Goal: Transaction & Acquisition: Purchase product/service

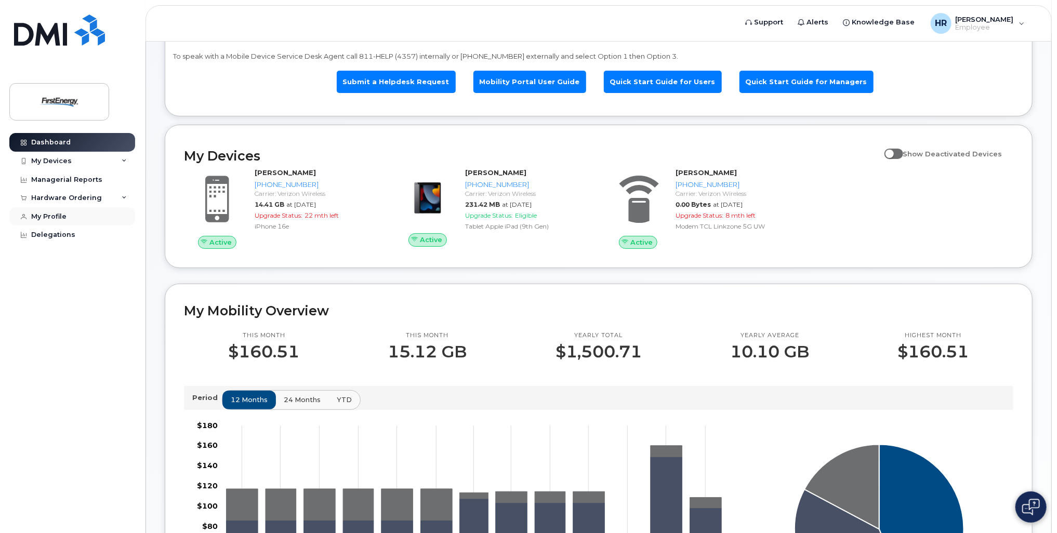
scroll to position [52, 0]
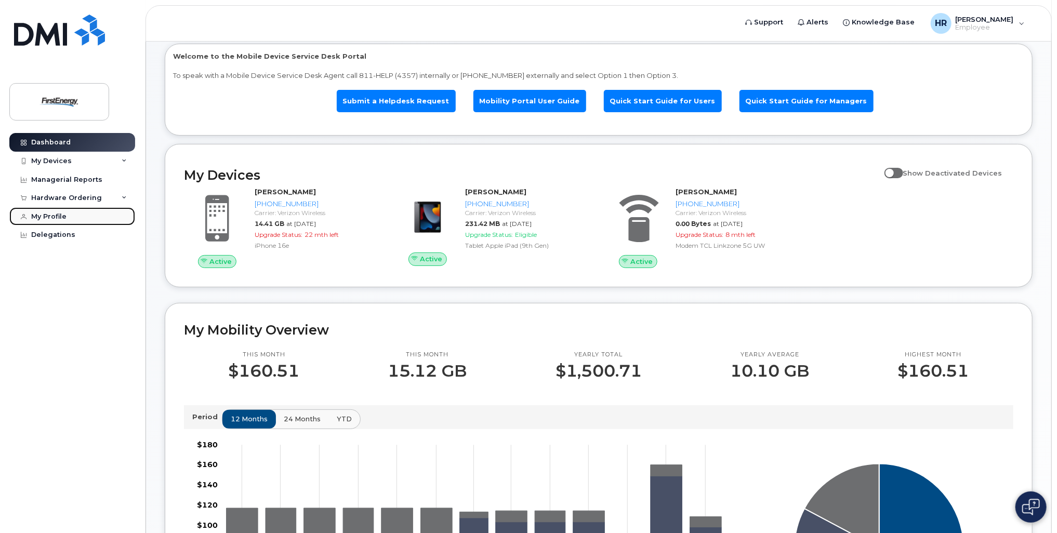
click at [44, 218] on div "My Profile" at bounding box center [48, 217] width 35 height 8
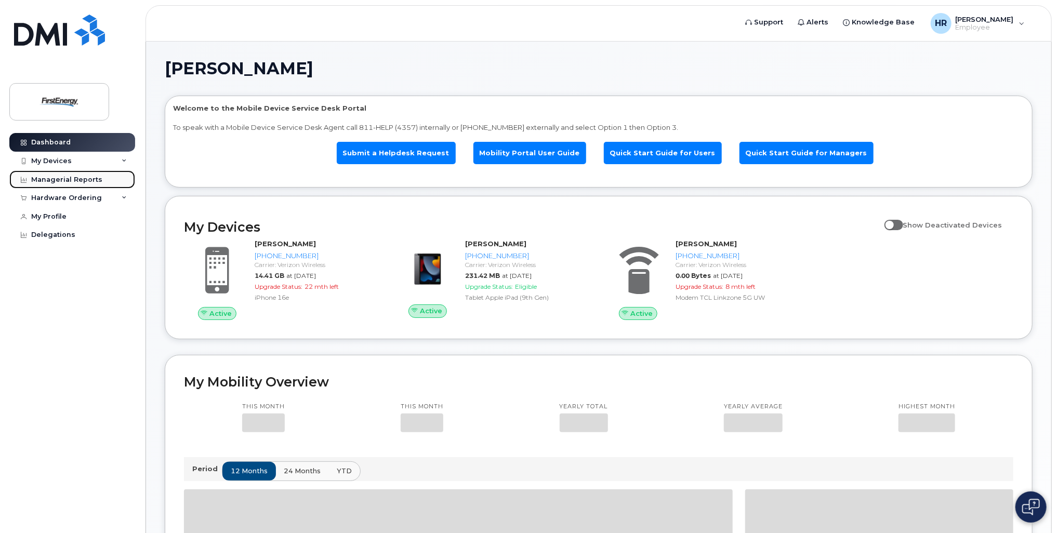
click at [44, 179] on div "Managerial Reports" at bounding box center [66, 180] width 71 height 8
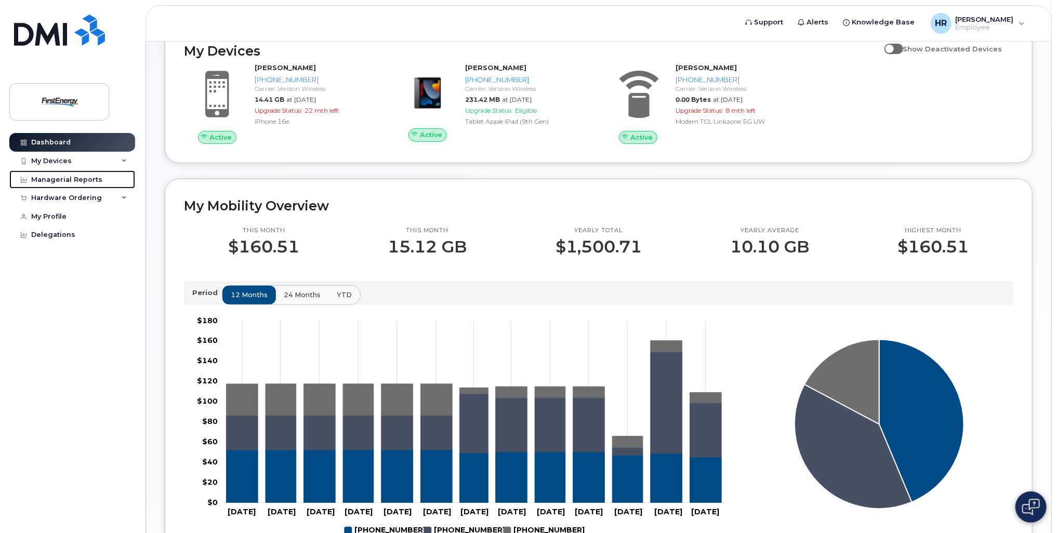
scroll to position [52, 0]
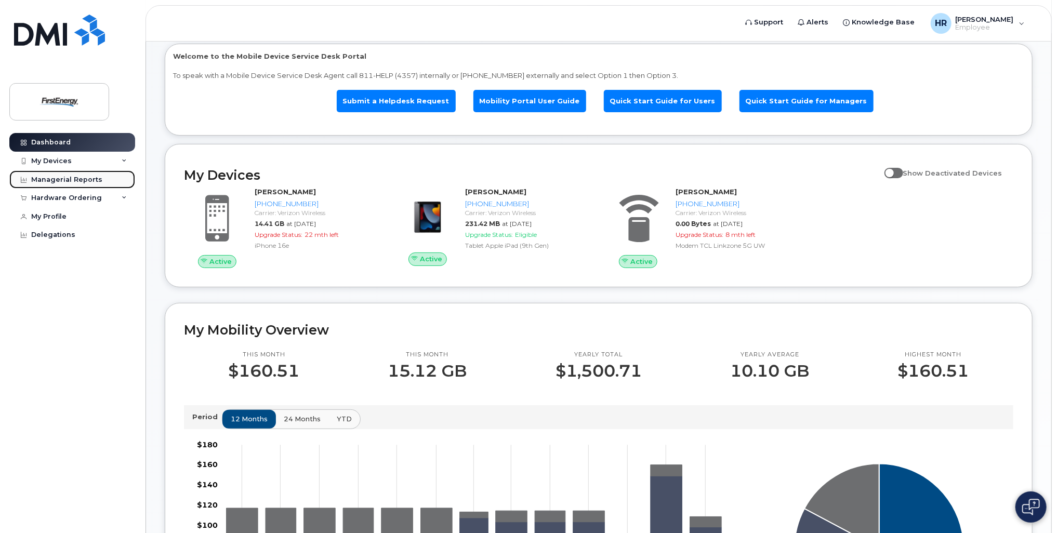
click at [71, 180] on div "Managerial Reports" at bounding box center [66, 180] width 71 height 8
click at [67, 199] on div "Hardware Ordering" at bounding box center [66, 198] width 71 height 8
click at [67, 178] on div "Managerial Reports" at bounding box center [66, 180] width 71 height 8
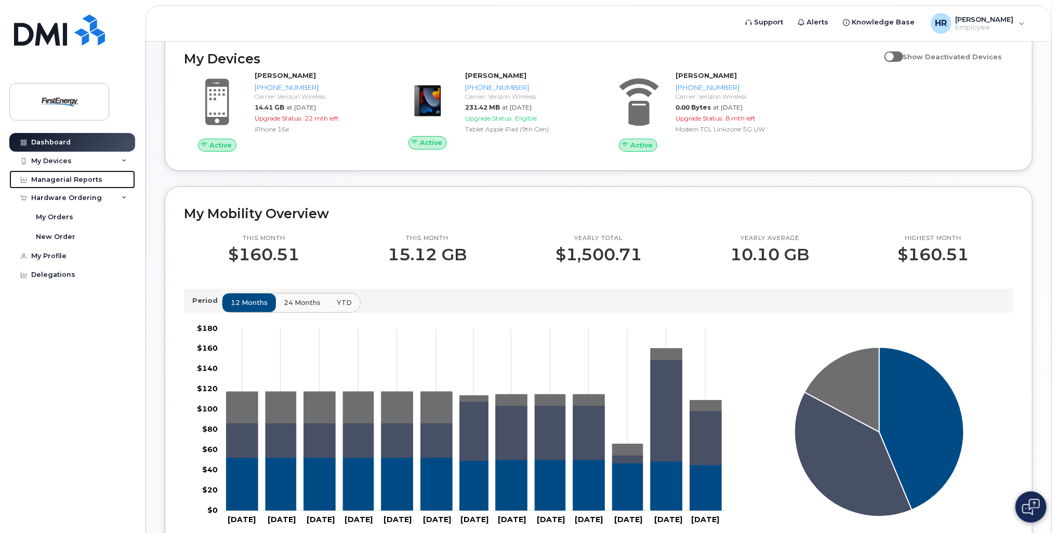
scroll to position [104, 0]
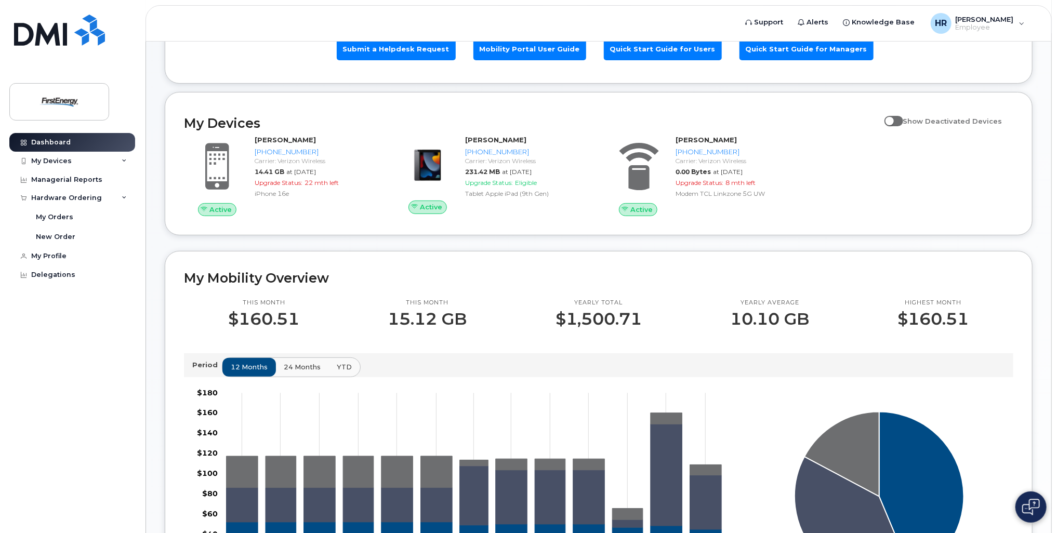
click at [901, 119] on span at bounding box center [894, 121] width 19 height 10
click at [893, 119] on input "Show Deactivated Devices" at bounding box center [889, 115] width 8 height 8
checkbox input "true"
click at [64, 217] on div "My Orders" at bounding box center [54, 217] width 37 height 9
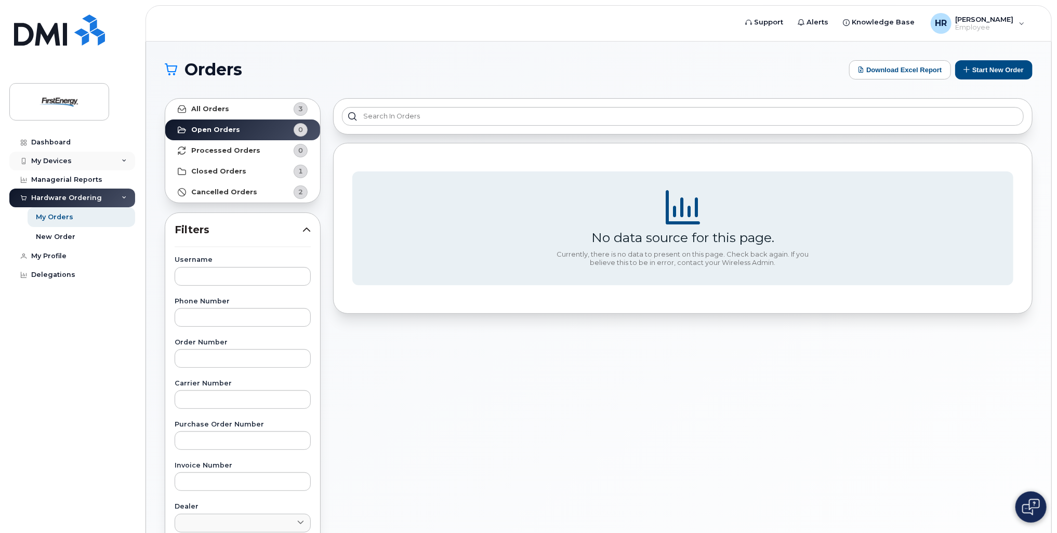
click at [60, 160] on div "My Devices" at bounding box center [51, 161] width 41 height 8
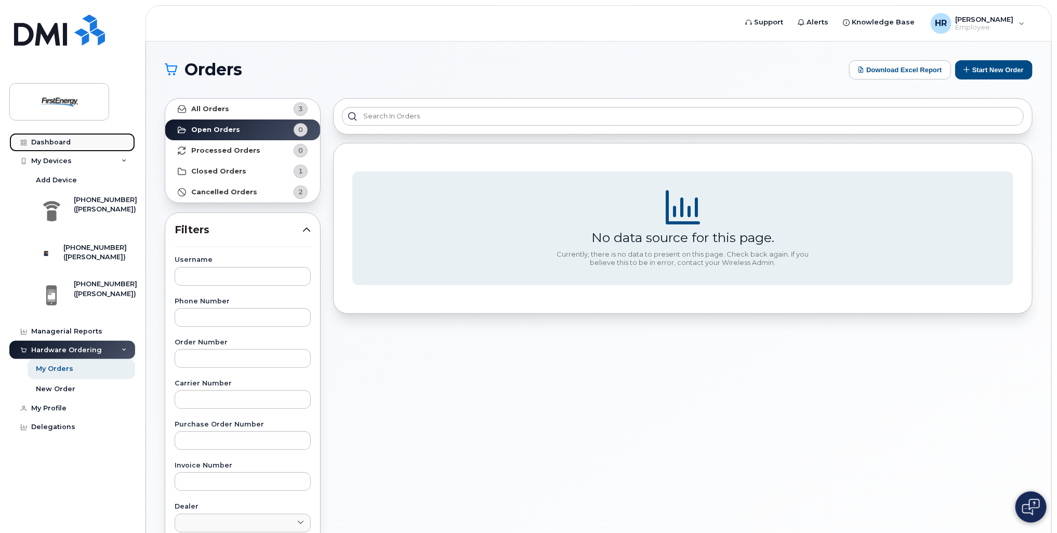
click at [55, 141] on div "Dashboard" at bounding box center [51, 142] width 40 height 8
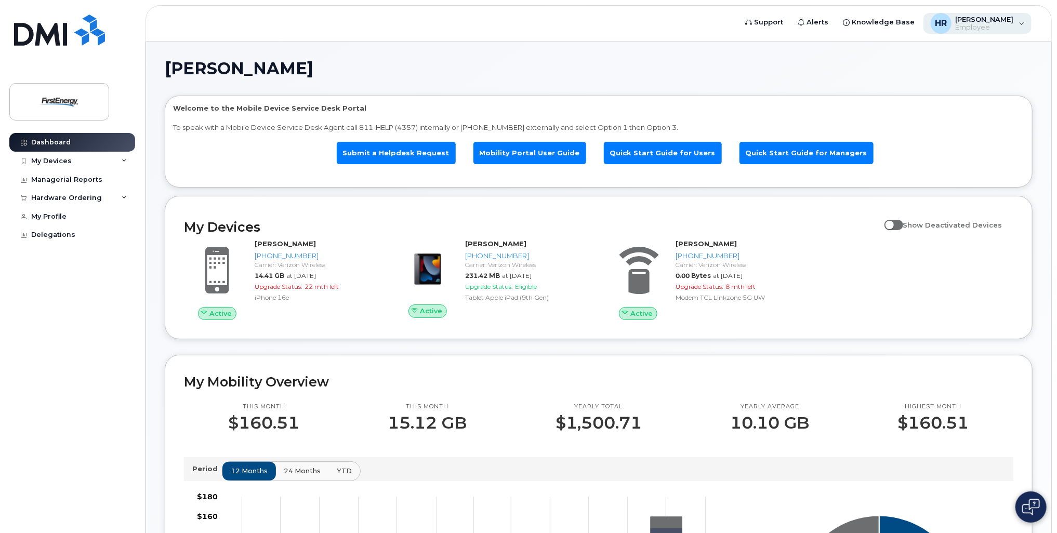
click at [986, 21] on span "[PERSON_NAME]" at bounding box center [985, 19] width 58 height 8
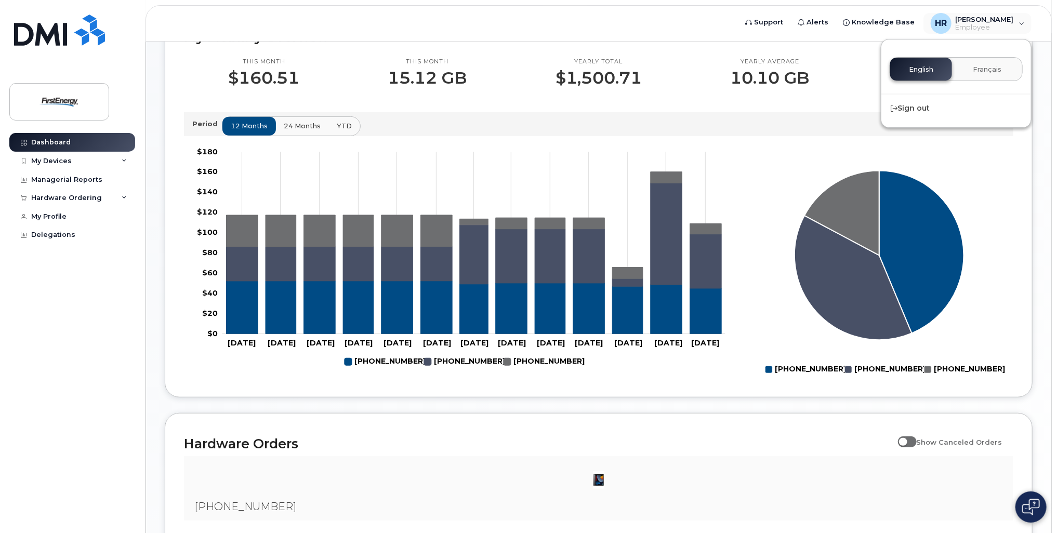
scroll to position [520, 0]
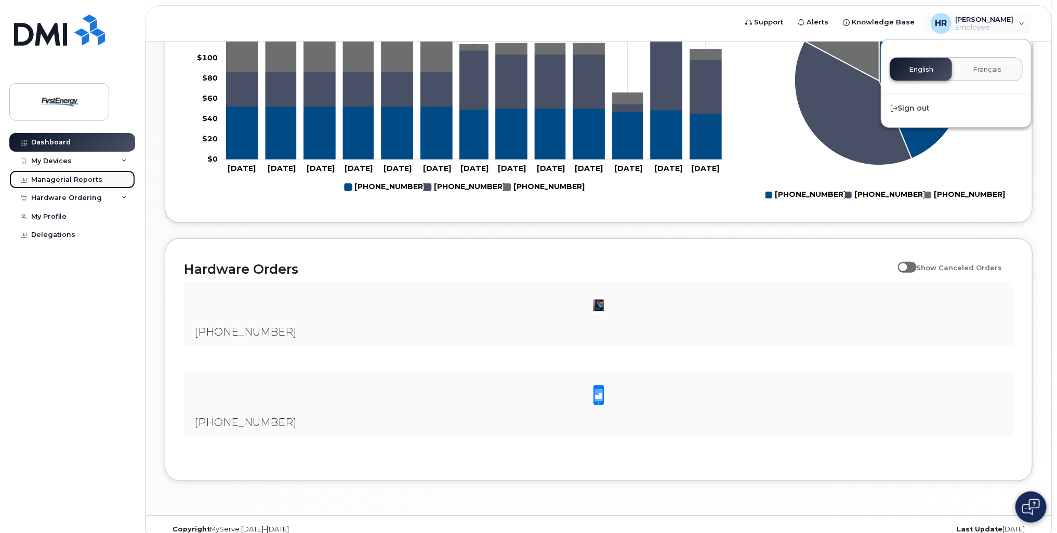
click at [54, 177] on div "Managerial Reports" at bounding box center [66, 180] width 71 height 8
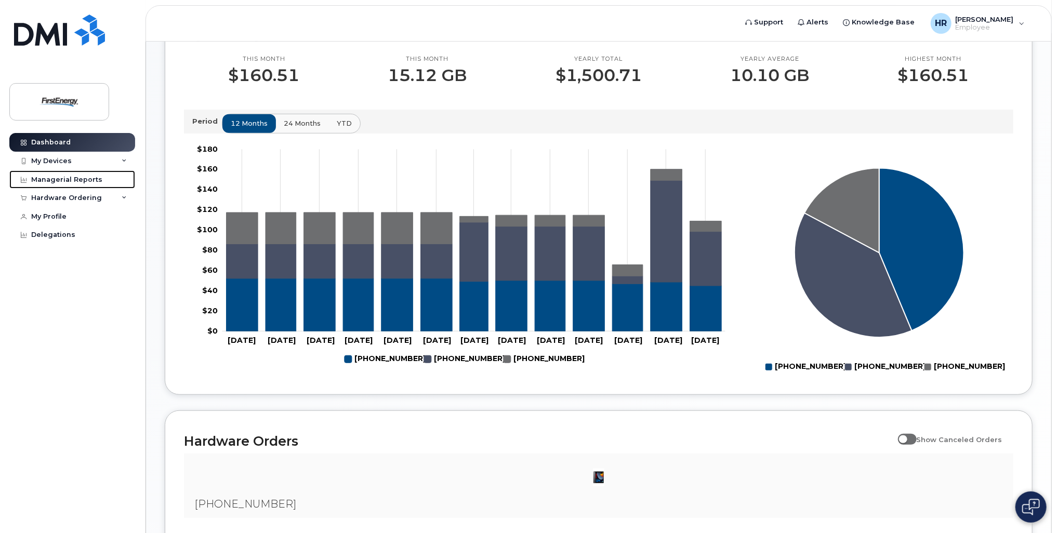
scroll to position [273, 0]
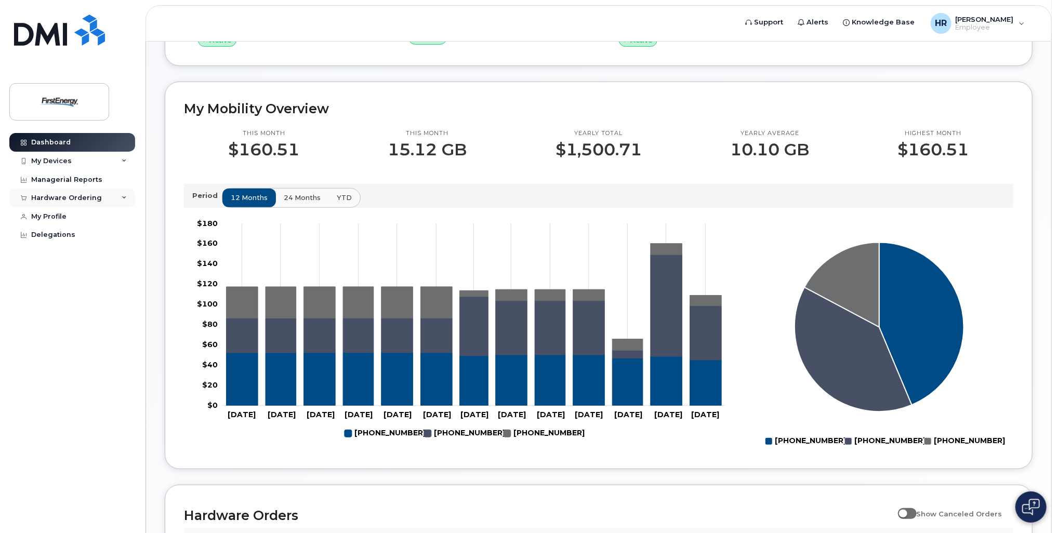
click at [68, 193] on div "Hardware Ordering" at bounding box center [72, 198] width 126 height 19
click at [64, 233] on div "New Order" at bounding box center [56, 236] width 40 height 9
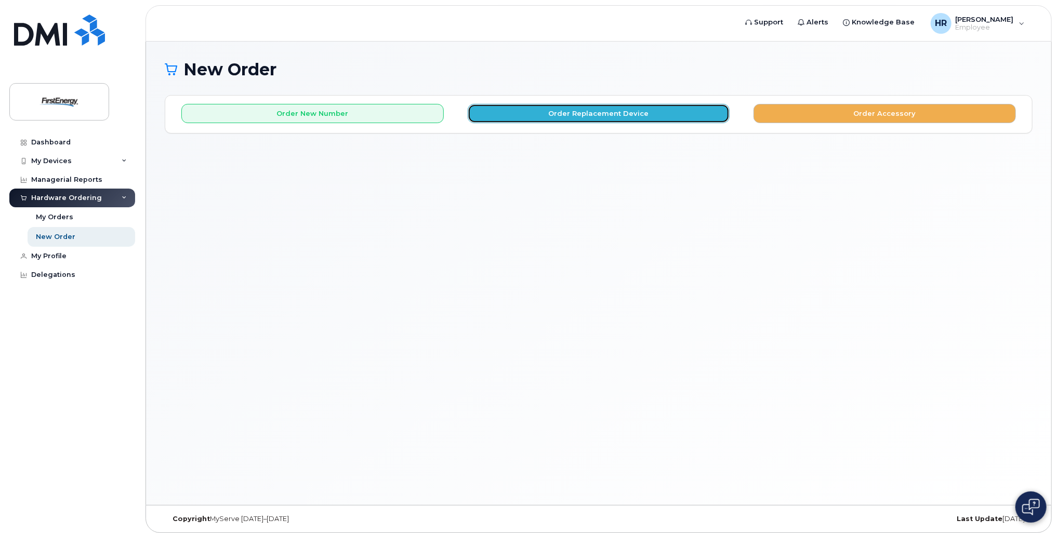
click at [519, 113] on button "Order Replacement Device" at bounding box center [599, 113] width 263 height 19
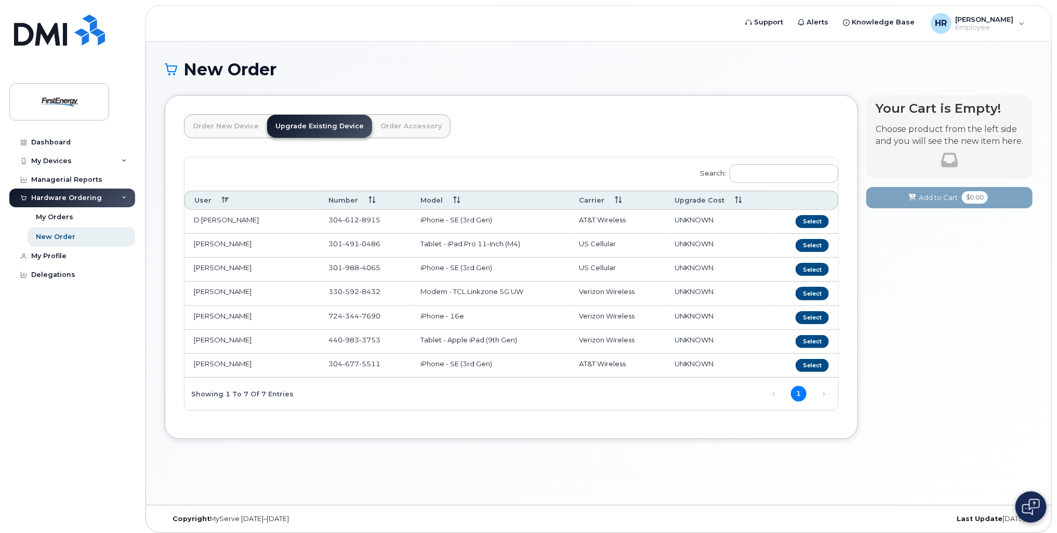
click at [241, 126] on link "Order New Device" at bounding box center [226, 126] width 83 height 23
